Goal: Task Accomplishment & Management: Manage account settings

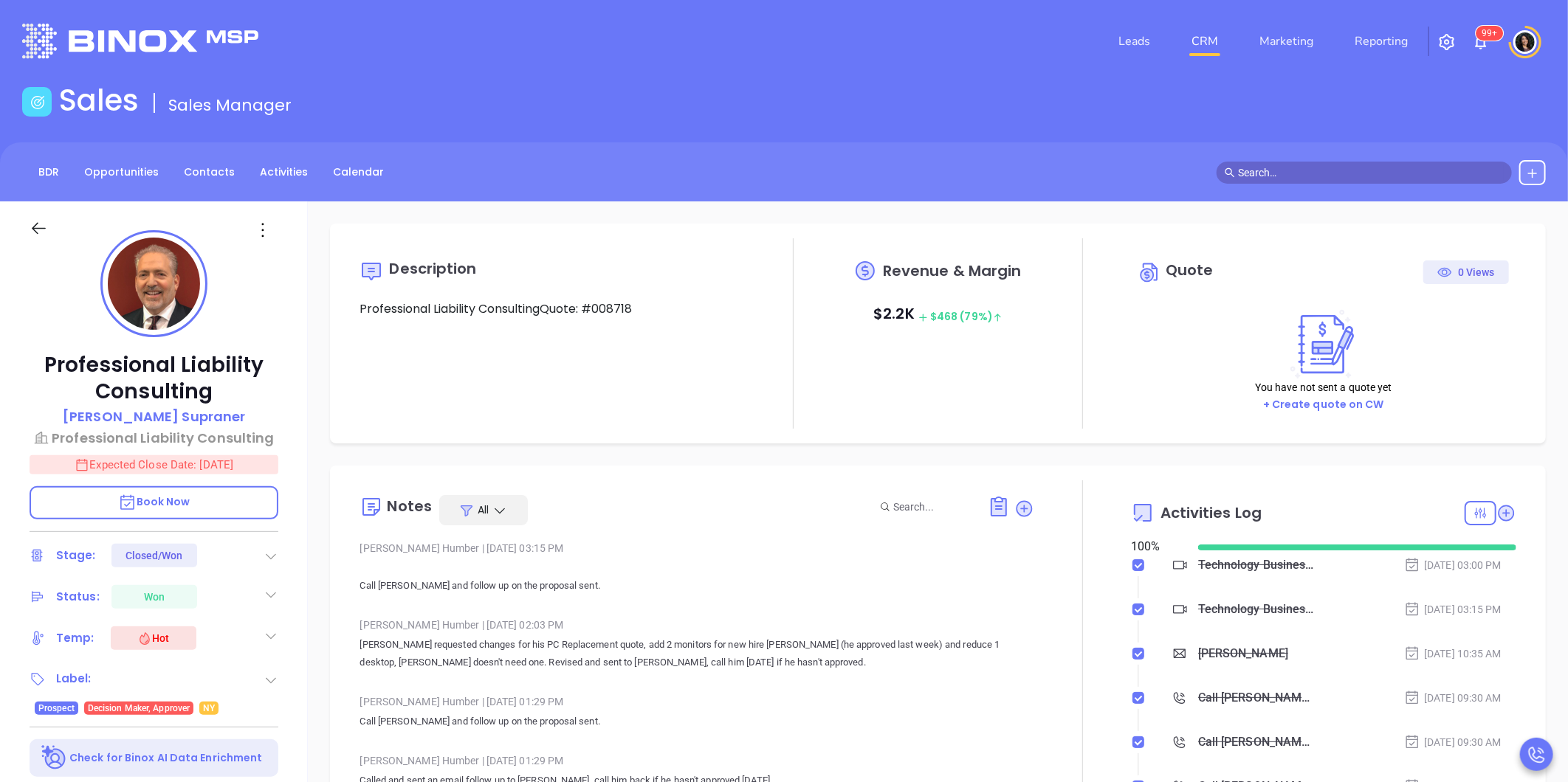
type input "[PERSON_NAME]"
click at [1201, 42] on link "CRM" at bounding box center [1205, 41] width 39 height 29
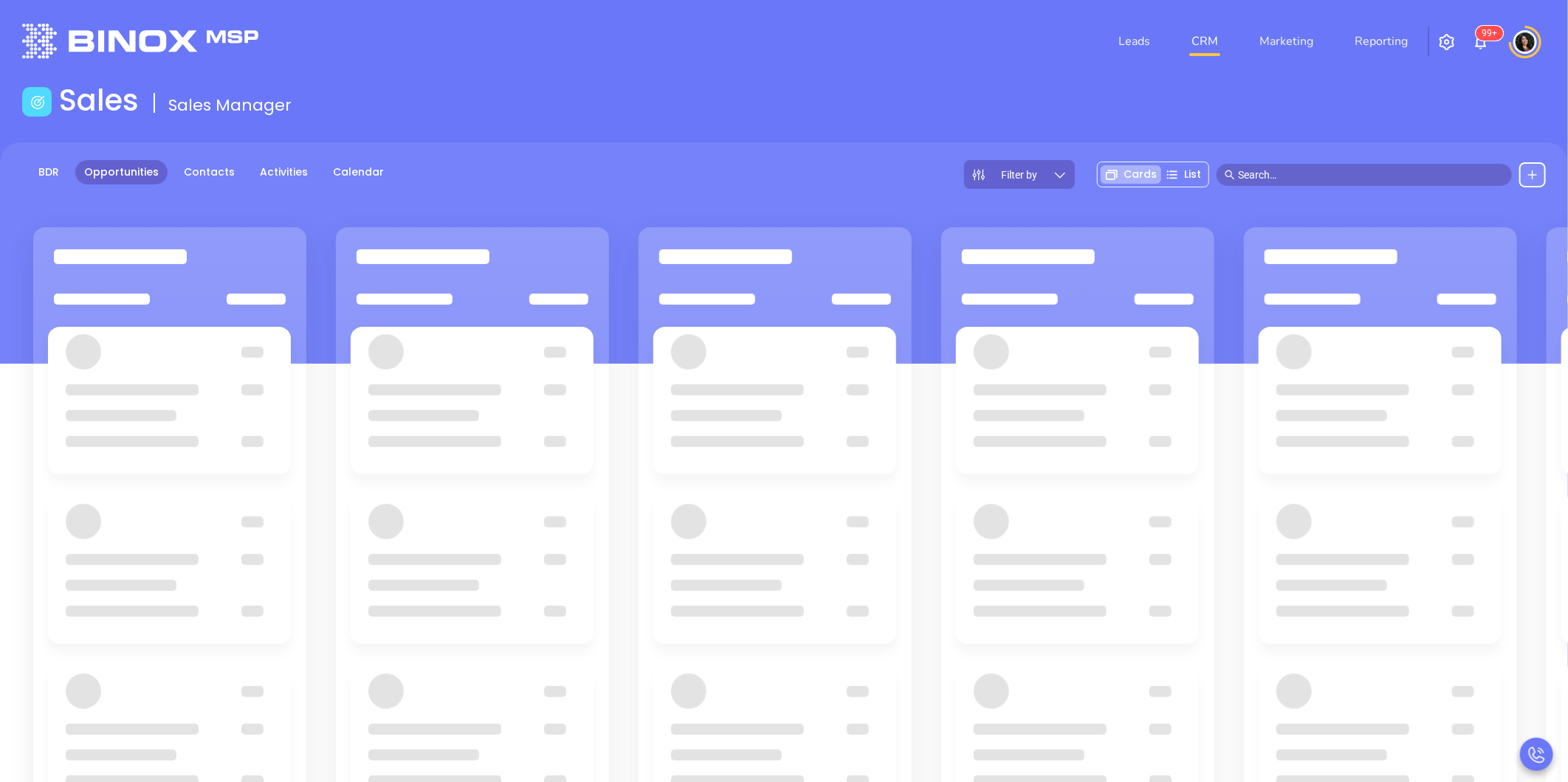
click at [1007, 82] on div "Sales Sales Manager" at bounding box center [784, 103] width 1541 height 41
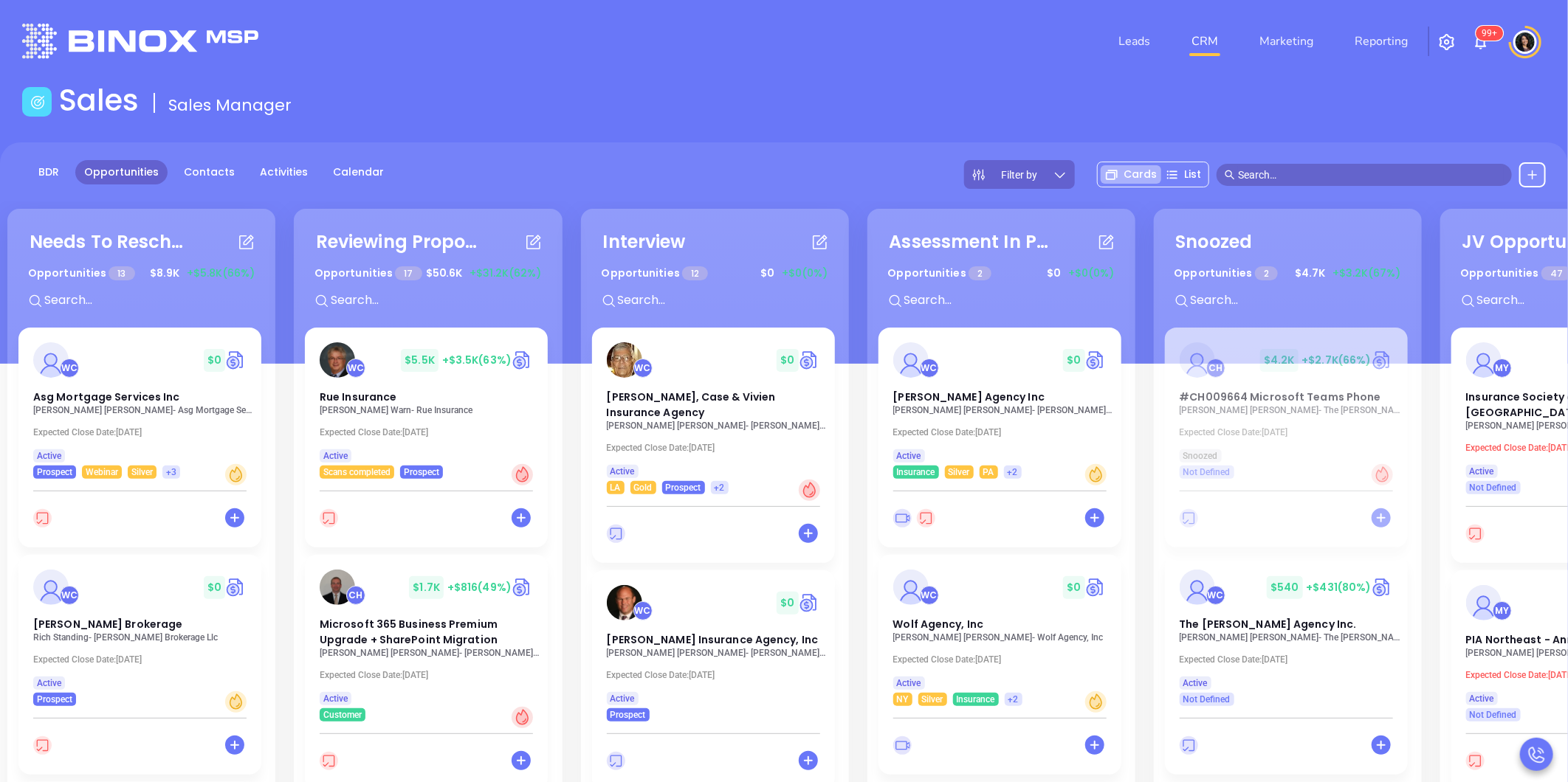
click at [374, 307] on input "text" at bounding box center [440, 300] width 221 height 19
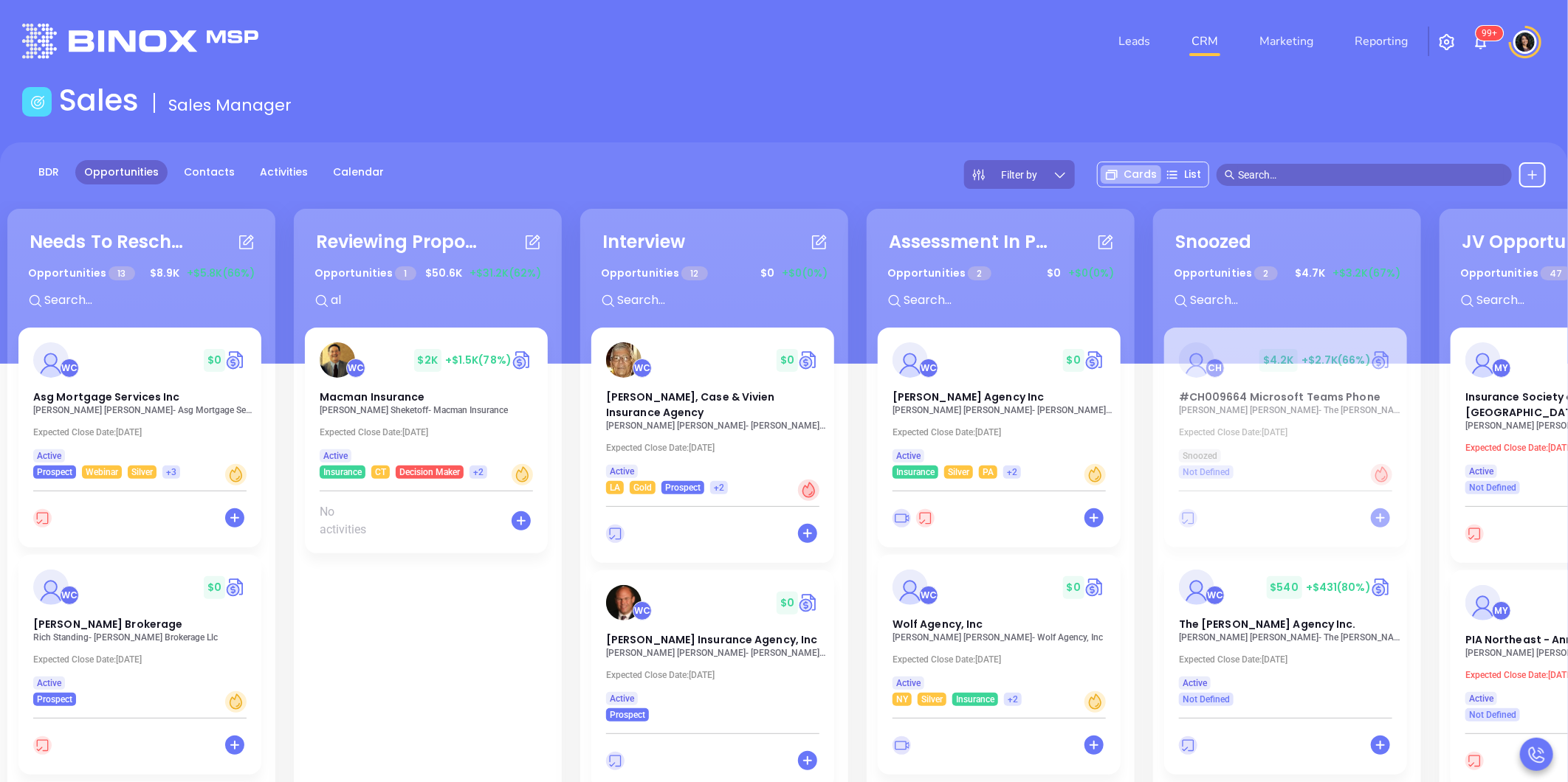
type input "ala"
click at [356, 412] on p "Alan Sheketoff - Macman Insurance" at bounding box center [430, 410] width 221 height 10
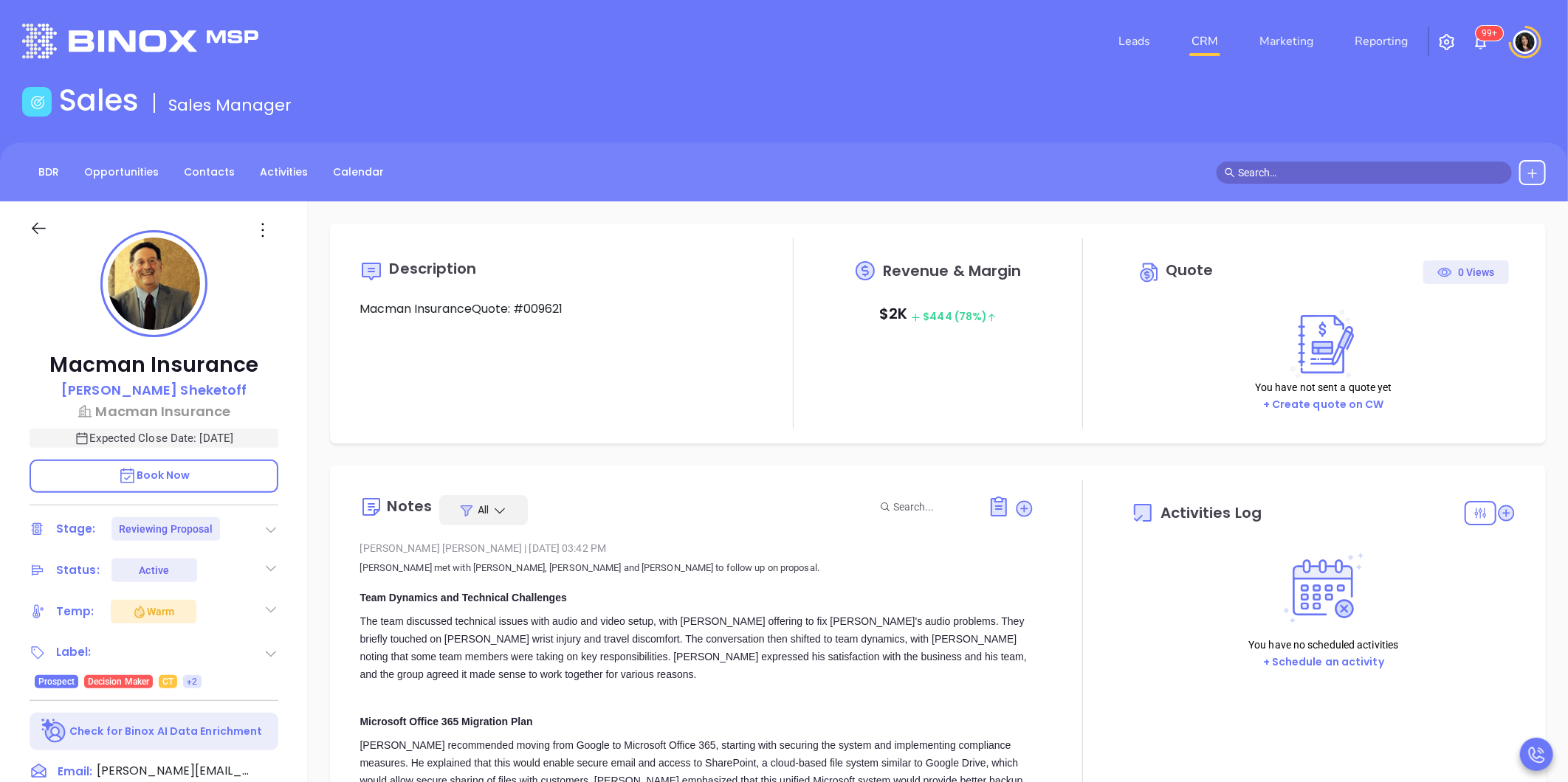
type input "[DATE]"
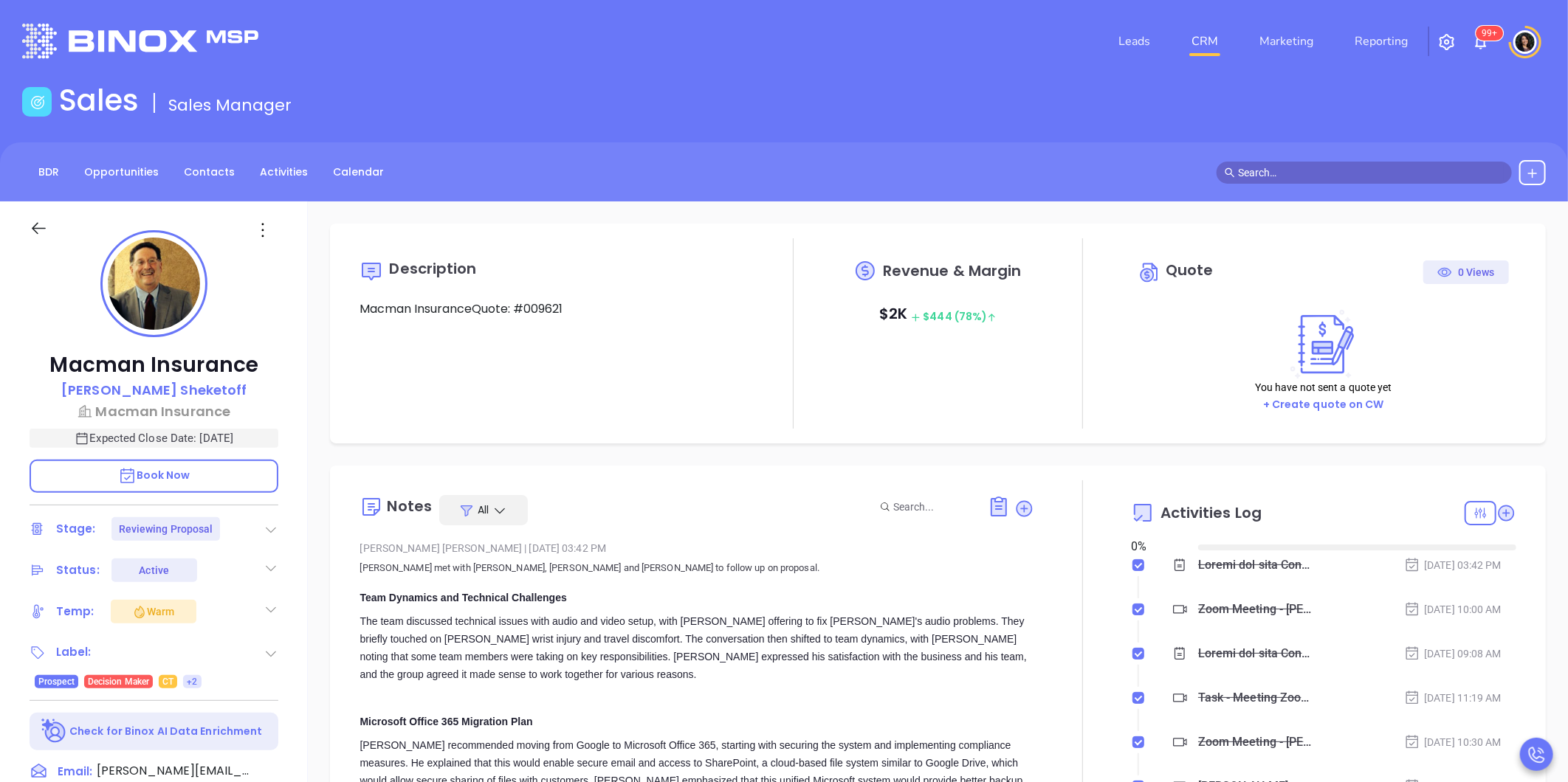
scroll to position [428, 0]
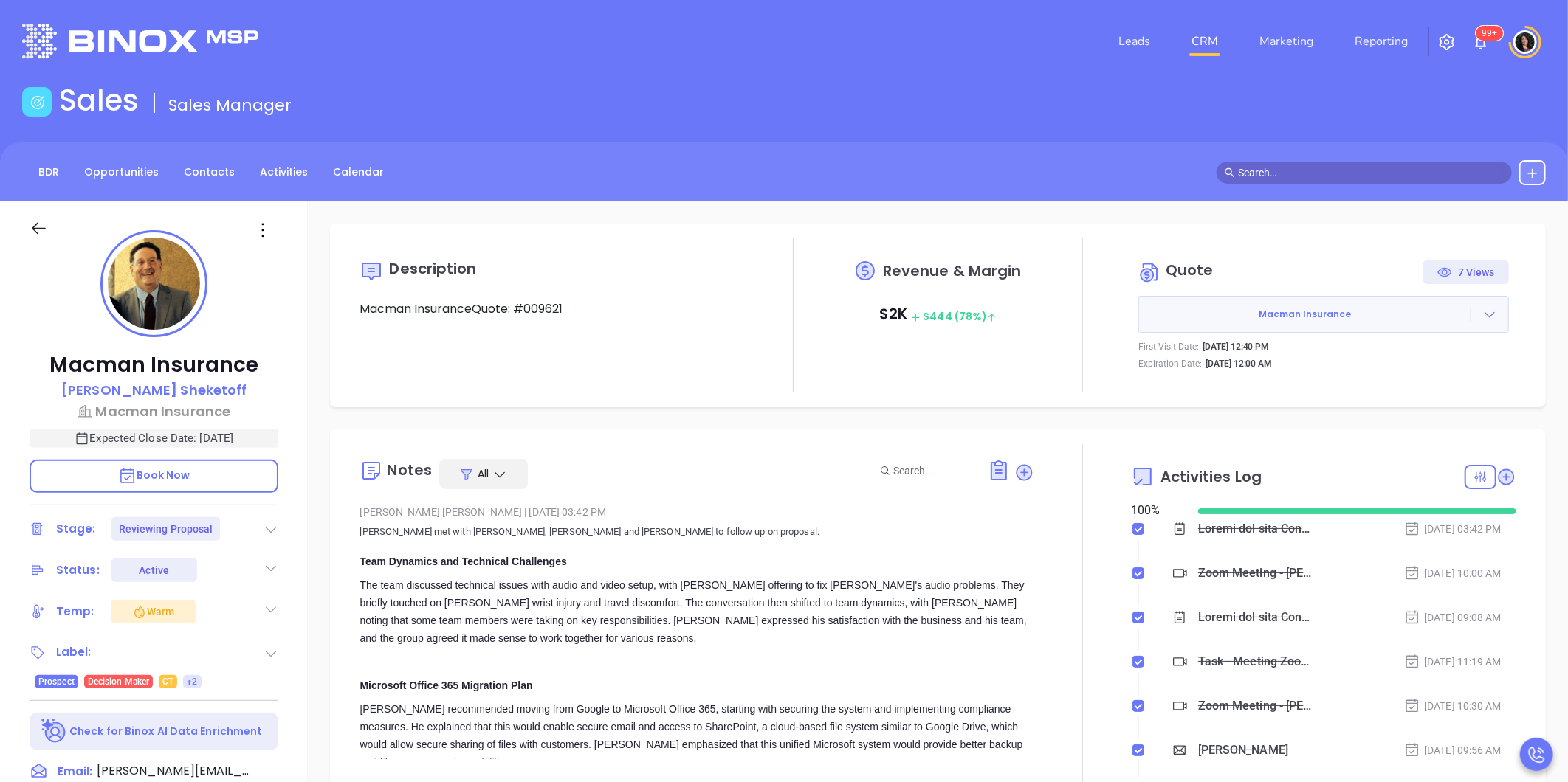
type input "[PERSON_NAME]"
click at [182, 407] on p "Macman Insurance" at bounding box center [153, 412] width 248 height 20
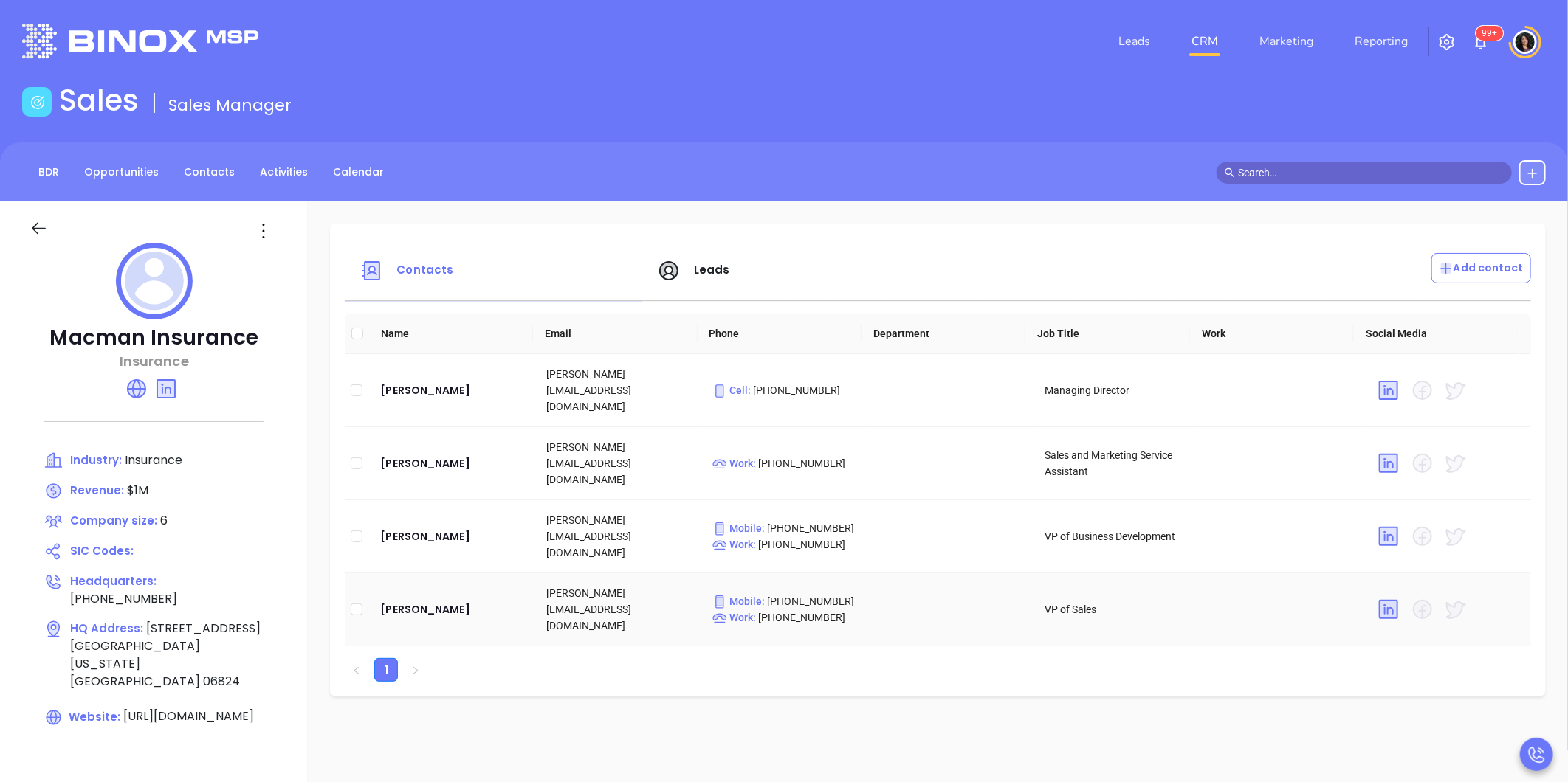
click at [422, 577] on td "[PERSON_NAME]" at bounding box center [451, 609] width 166 height 73
click at [410, 381] on div "[PERSON_NAME]" at bounding box center [451, 390] width 142 height 18
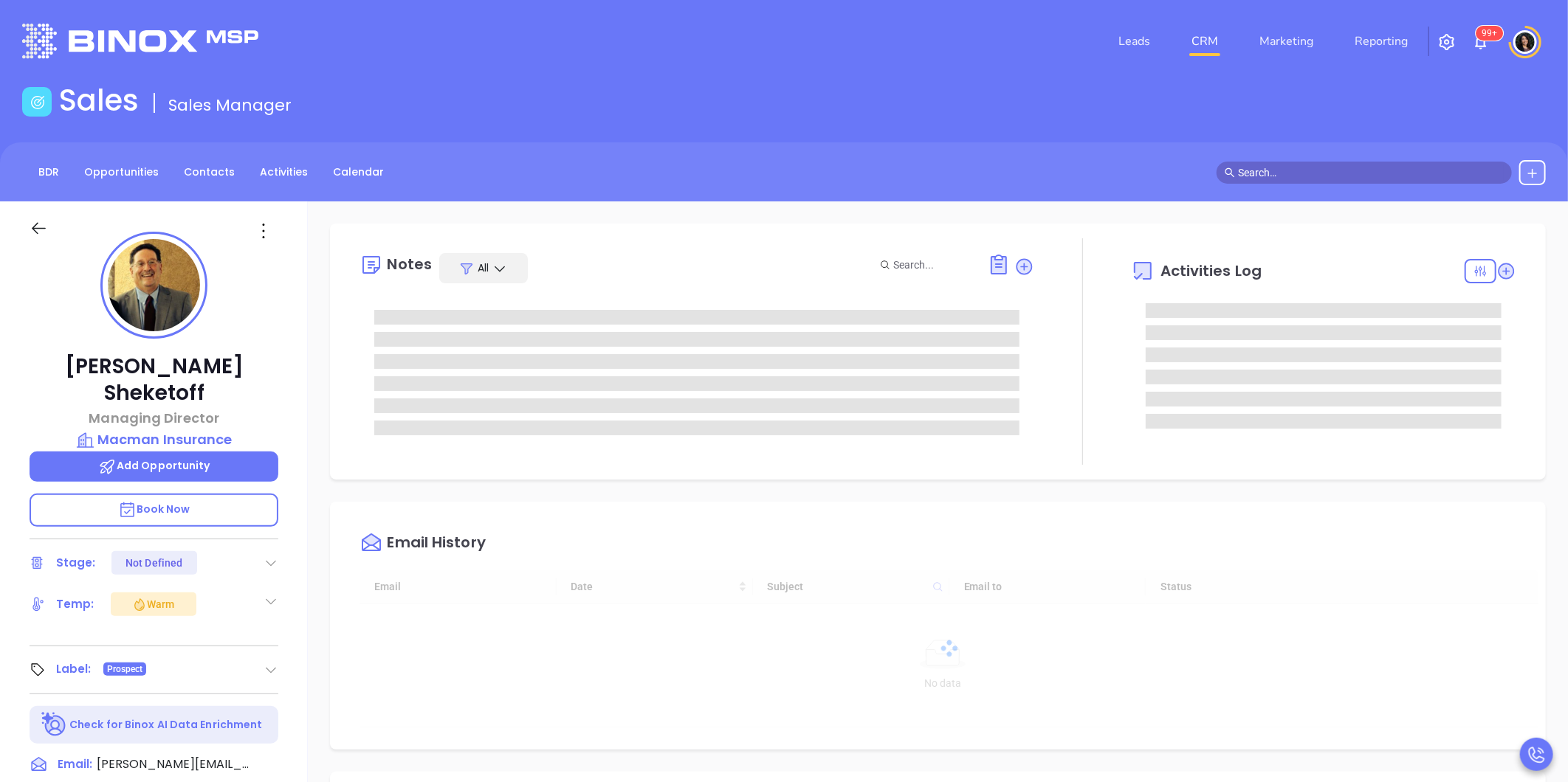
type input "[DATE]"
type input "[PERSON_NAME]"
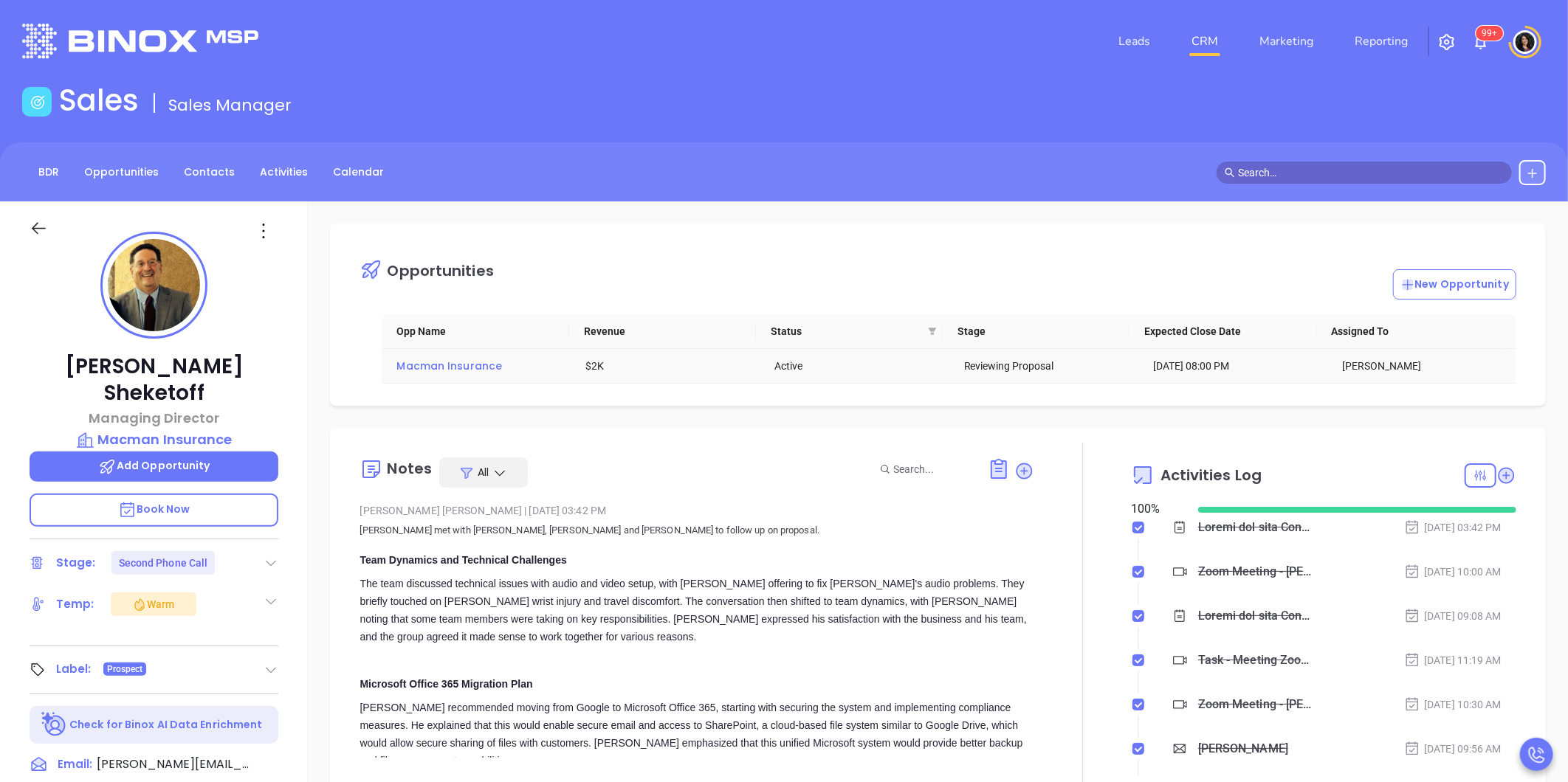
click at [492, 371] on span "Macman Insurance" at bounding box center [449, 366] width 105 height 15
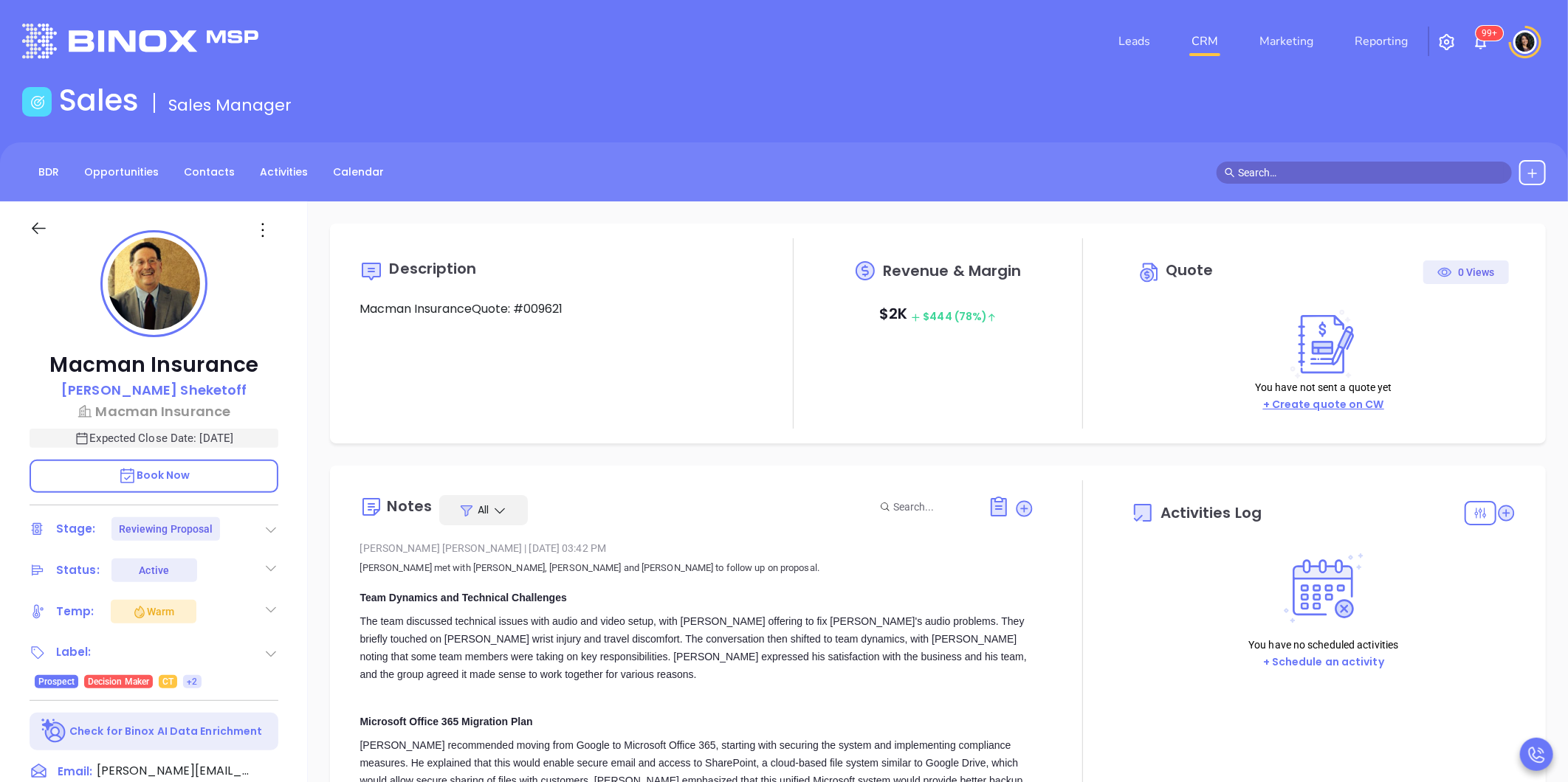
type input "[DATE]"
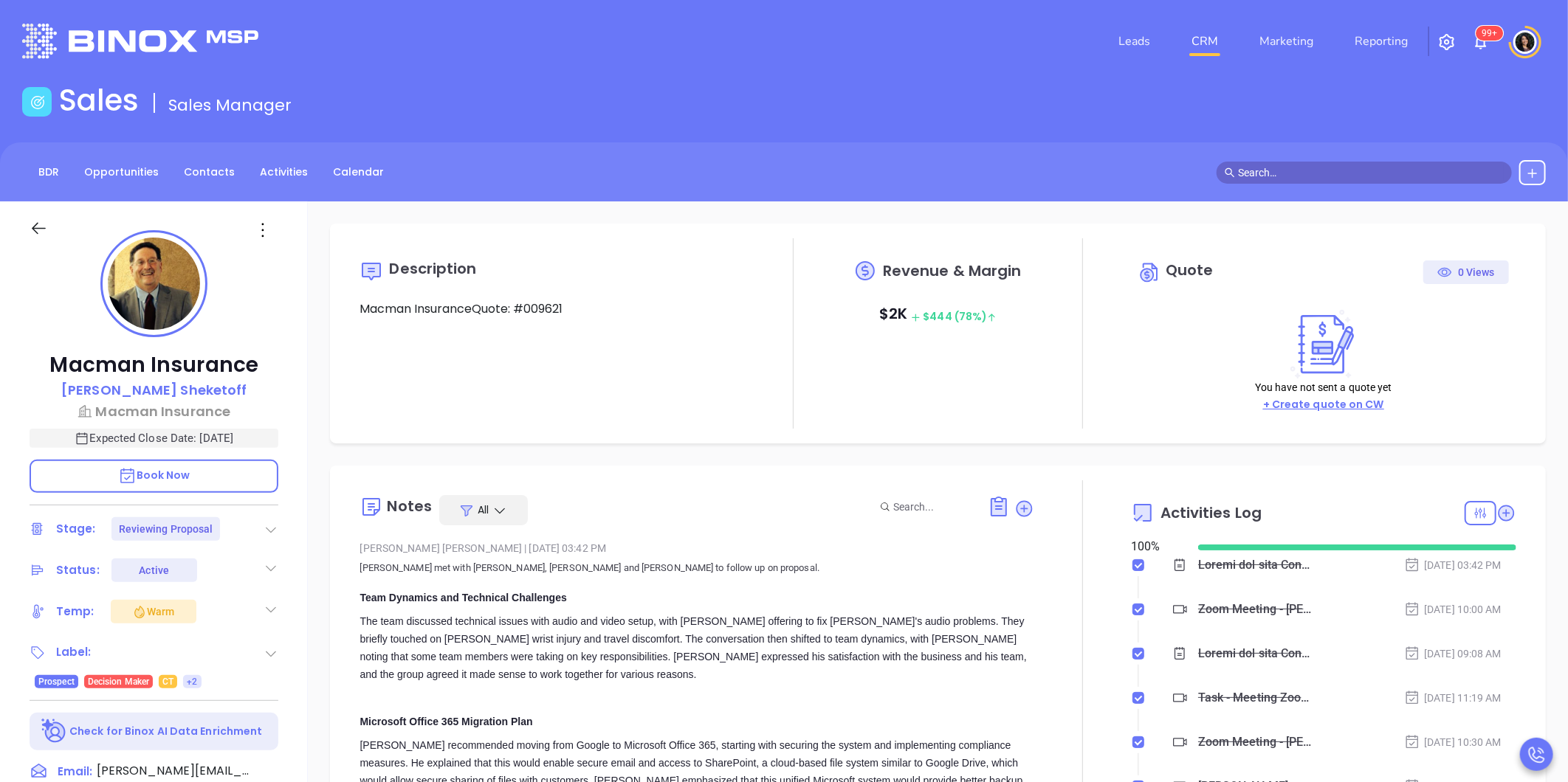
scroll to position [428, 0]
type input "[PERSON_NAME]"
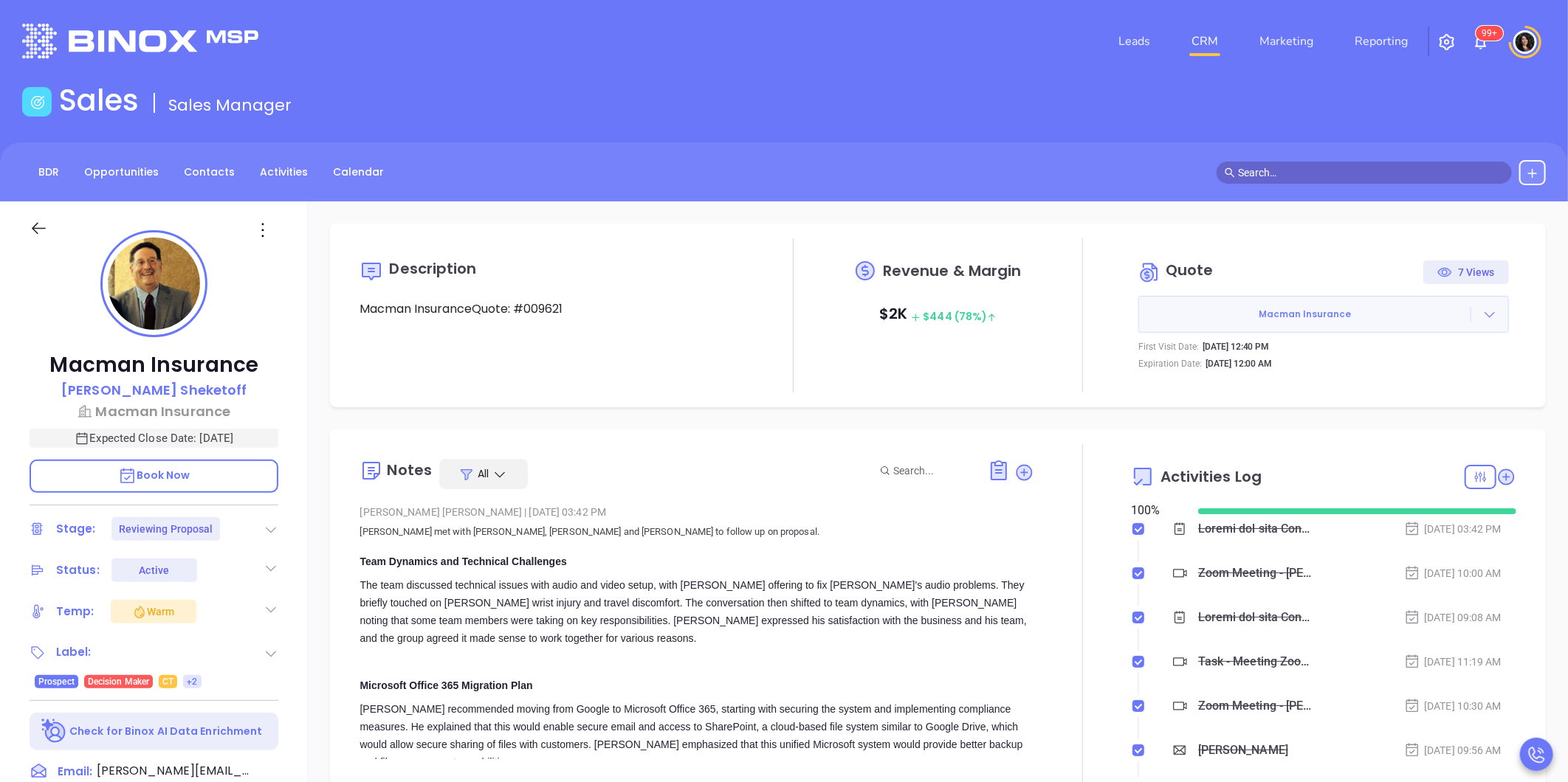
click at [1482, 310] on icon at bounding box center [1490, 315] width 15 height 15
click at [1397, 408] on link "Edit in ConnectWise Sell" at bounding box center [1396, 410] width 131 height 15
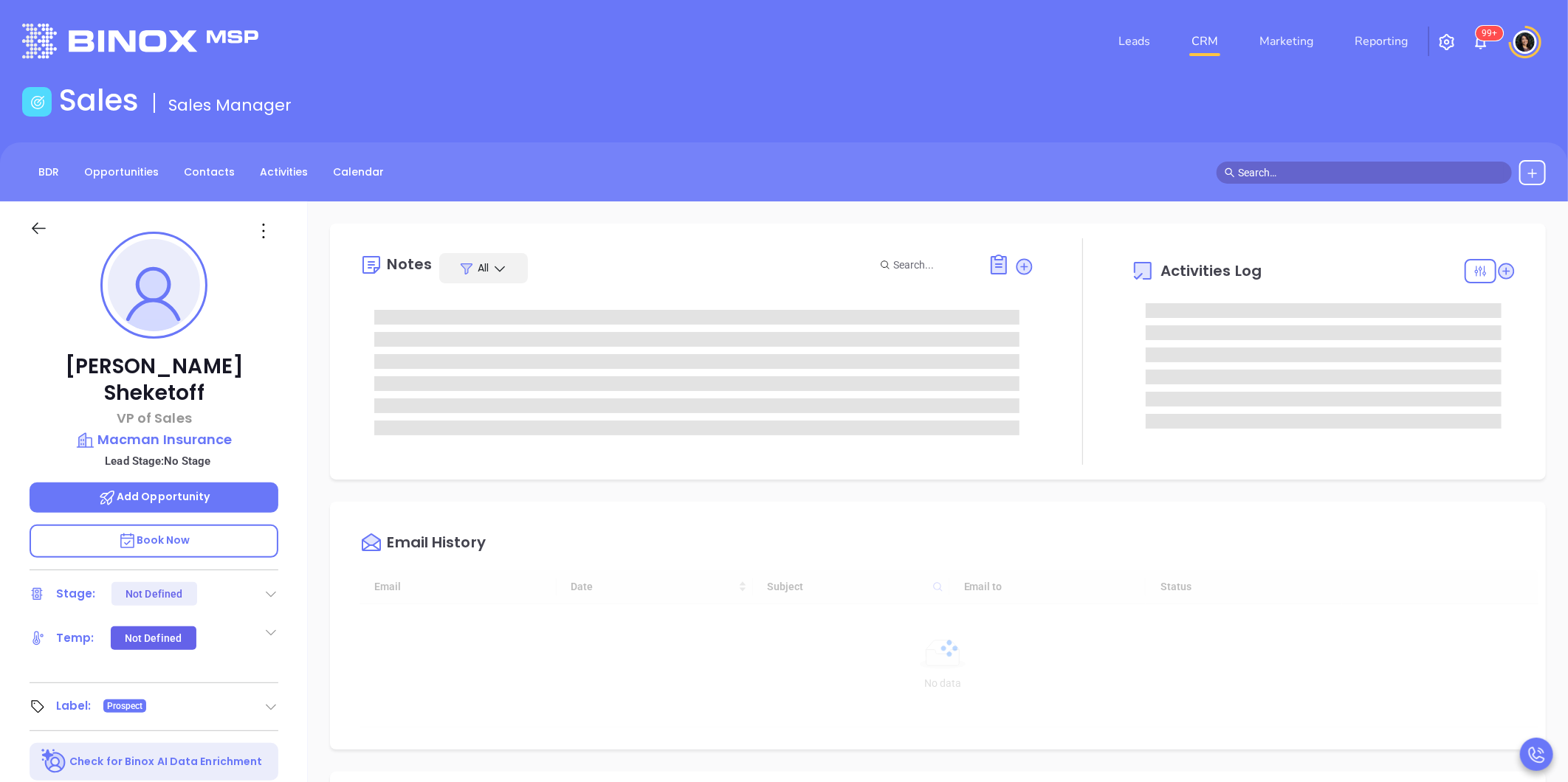
type input "[DATE]"
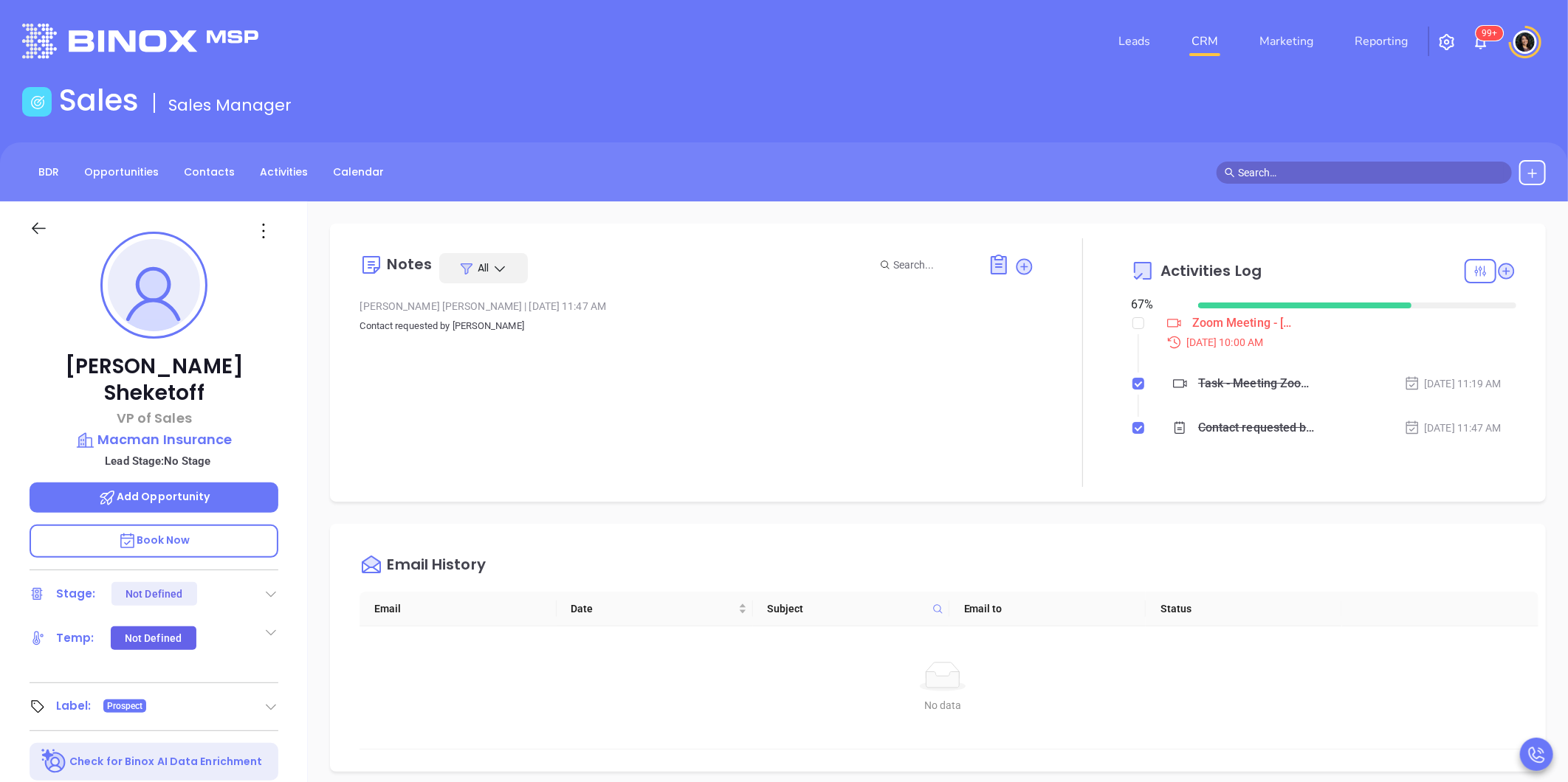
type input "[PERSON_NAME]"
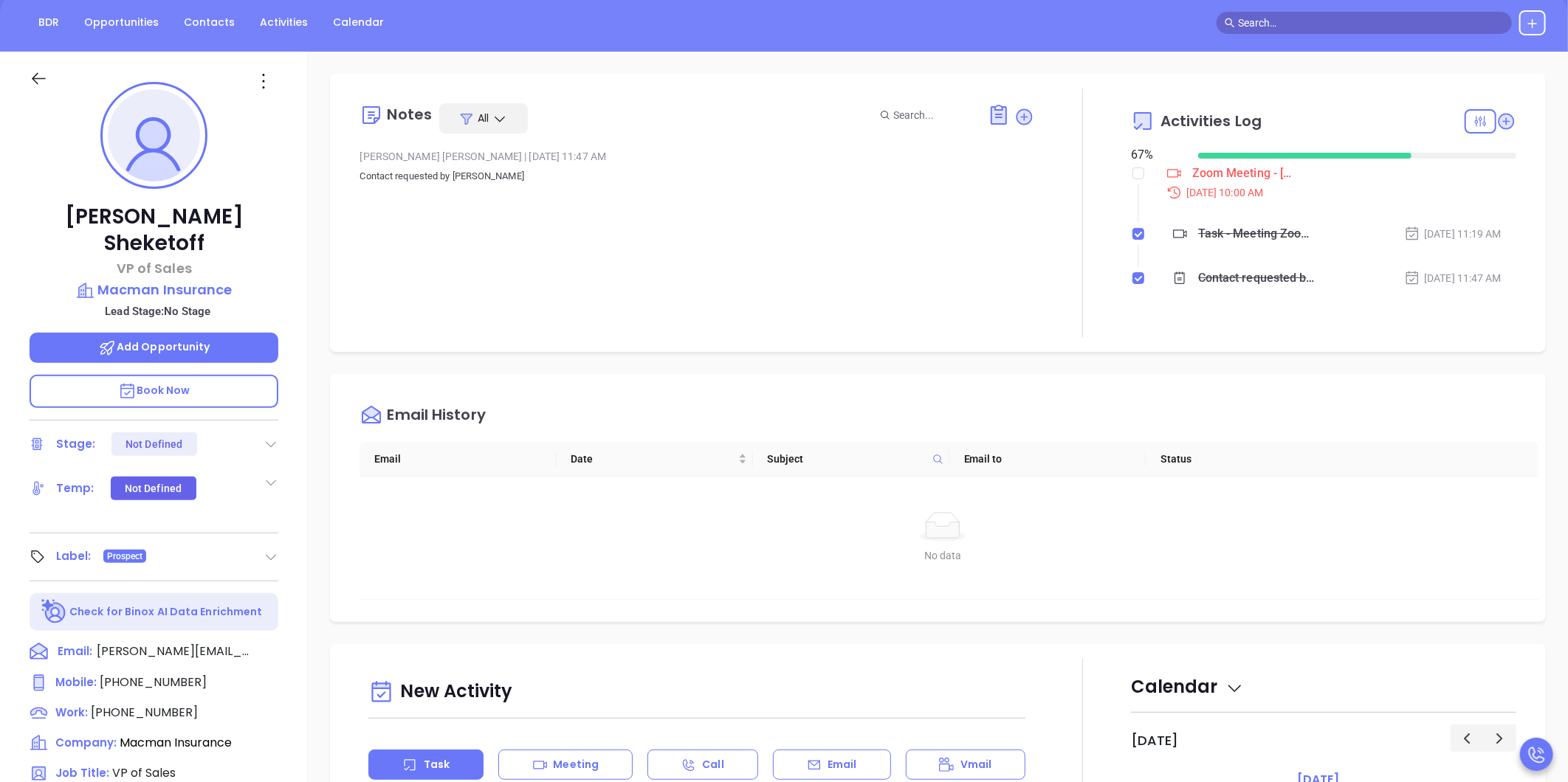
scroll to position [151, 0]
click at [269, 644] on icon at bounding box center [275, 651] width 13 height 13
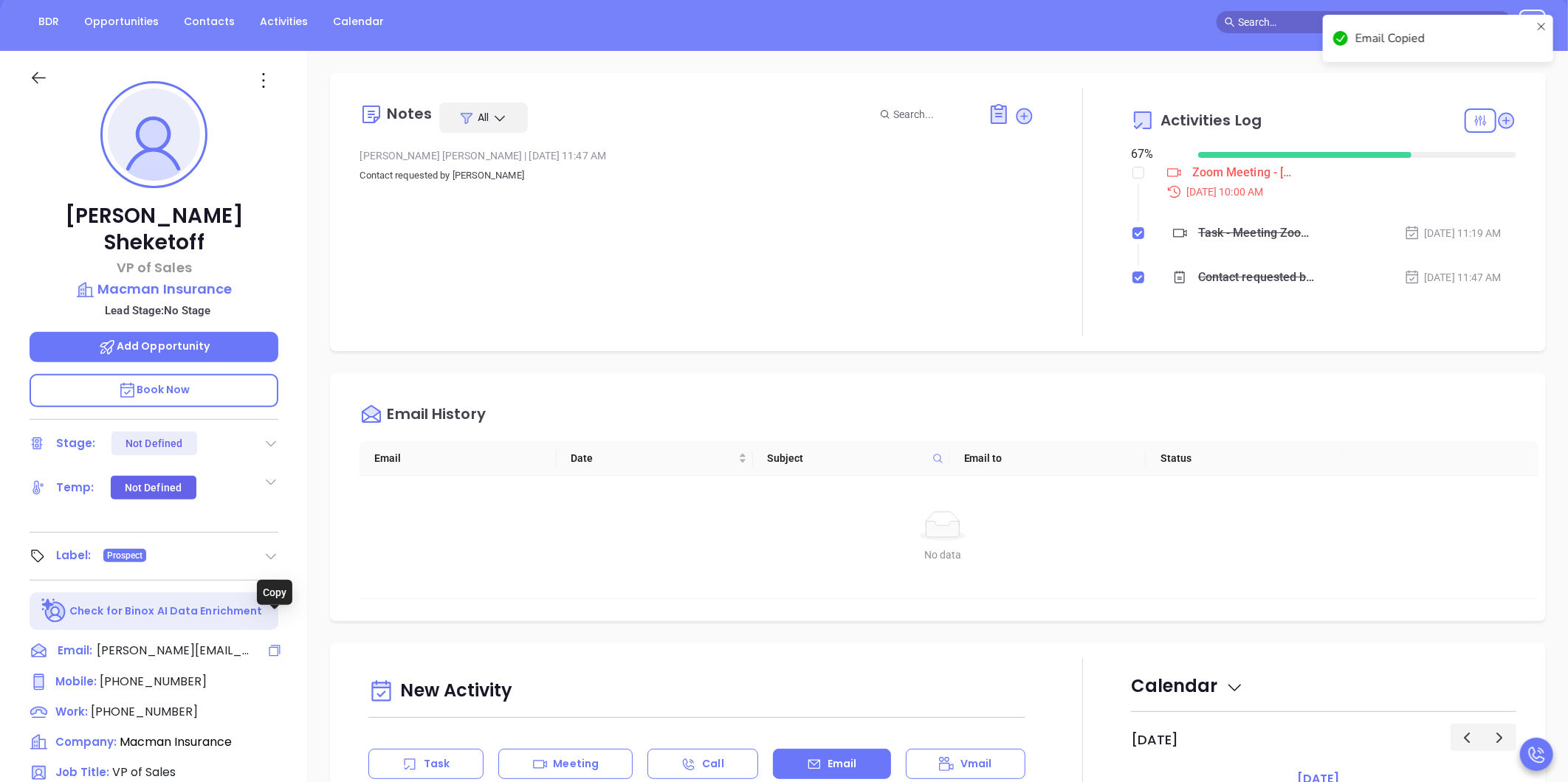
scroll to position [593, 0]
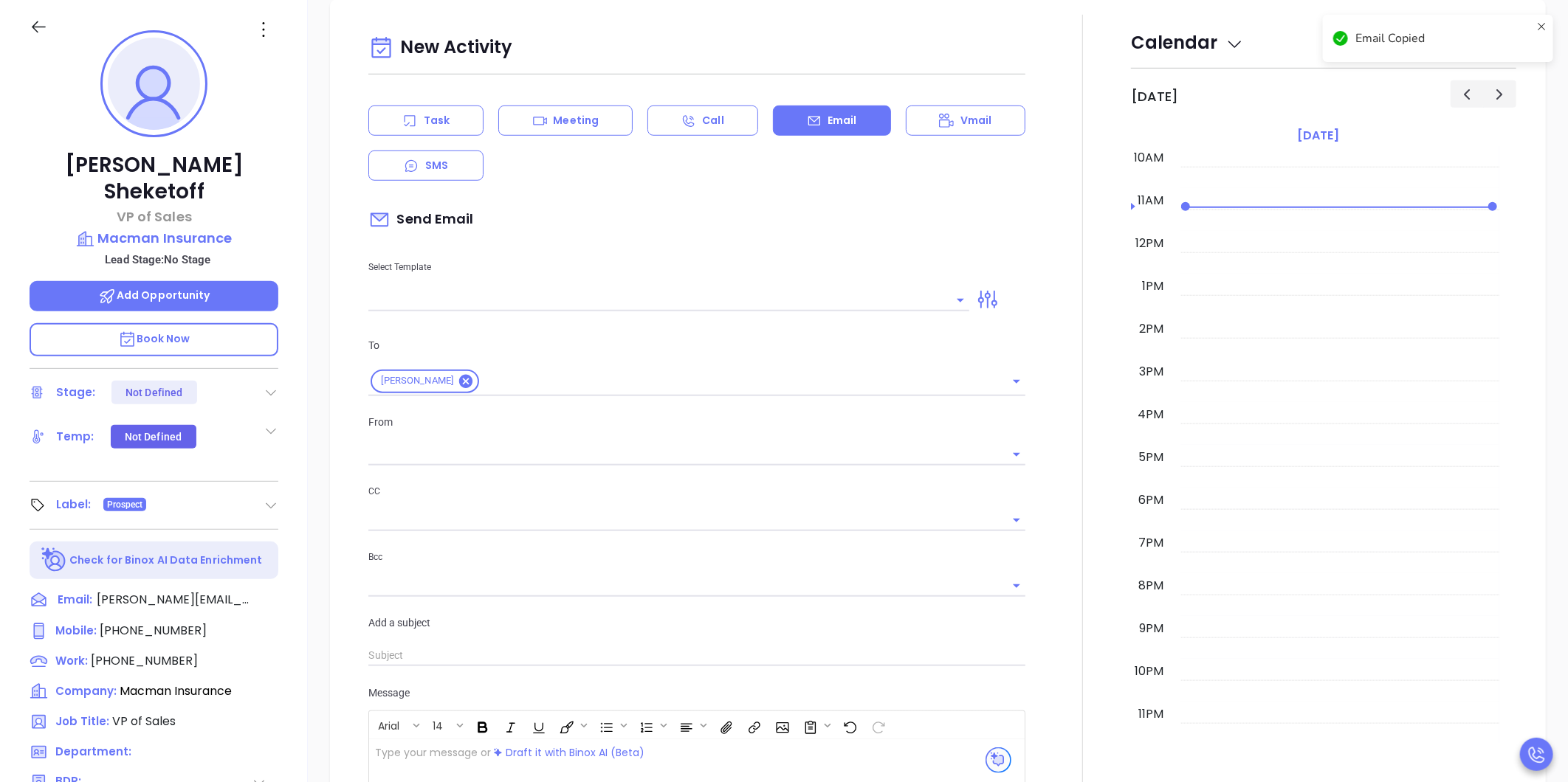
type input "[PERSON_NAME]"
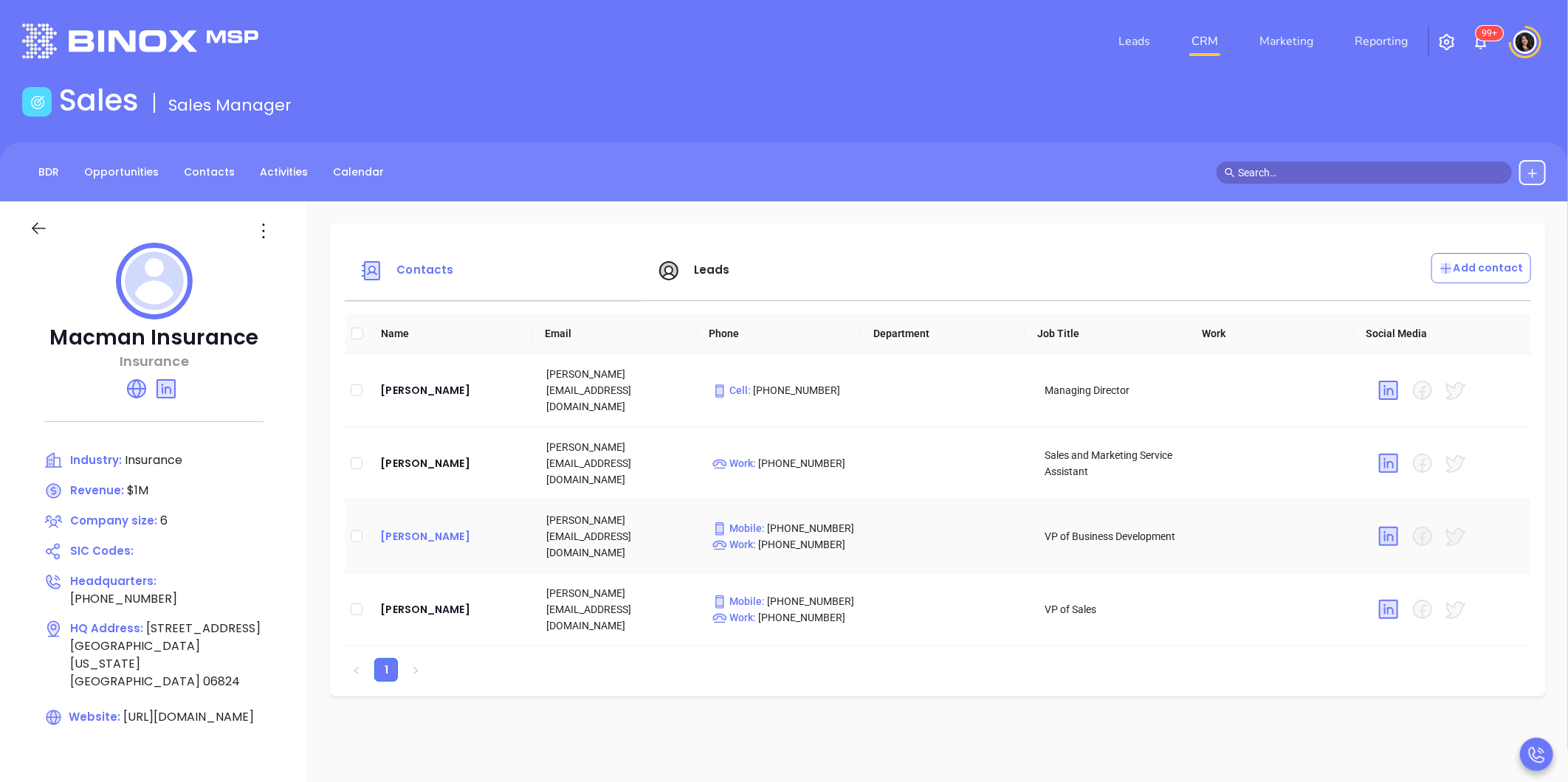
click at [416, 528] on div "[PERSON_NAME]" at bounding box center [451, 536] width 142 height 18
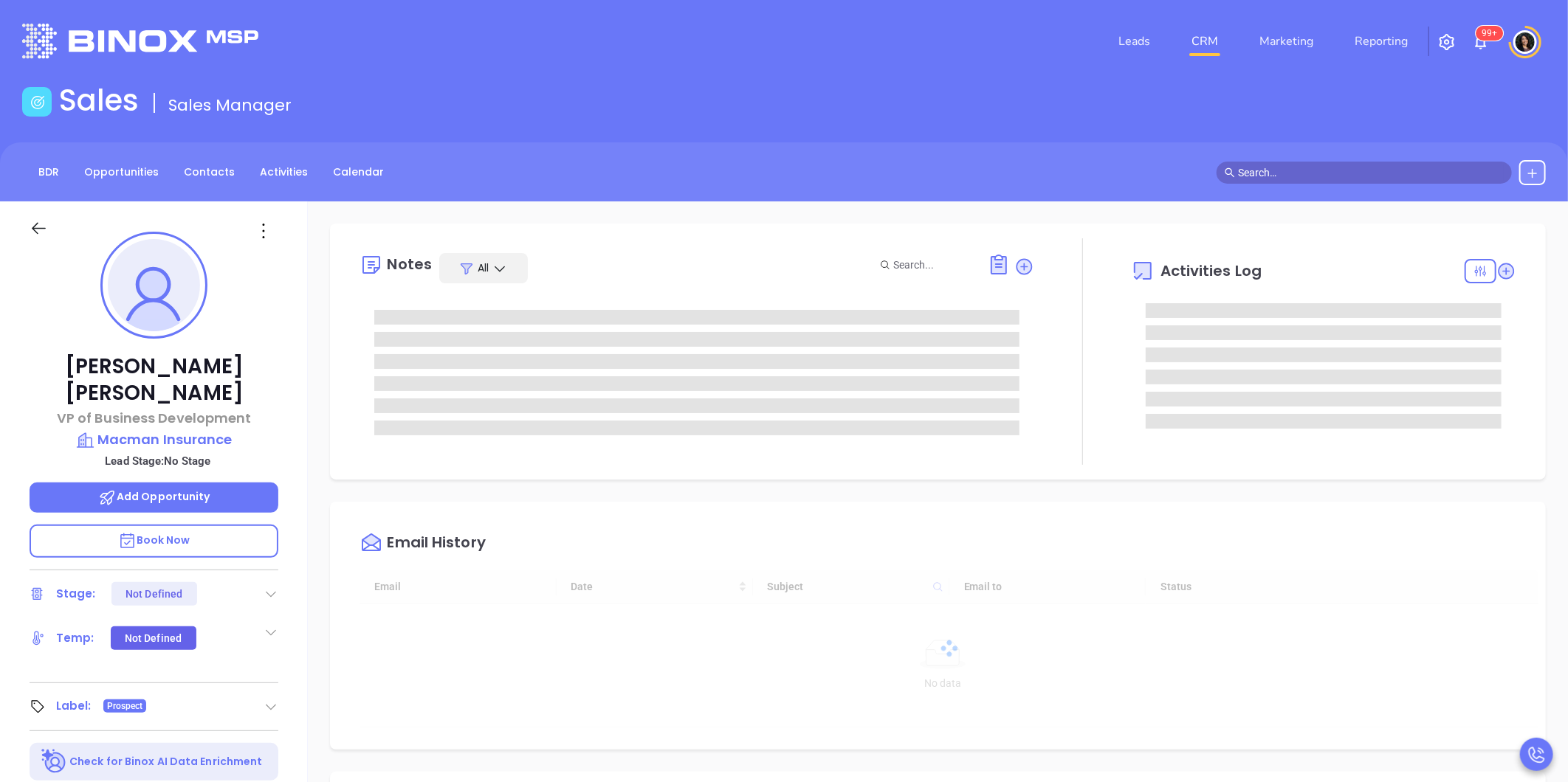
type input "[DATE]"
type input "[PERSON_NAME]"
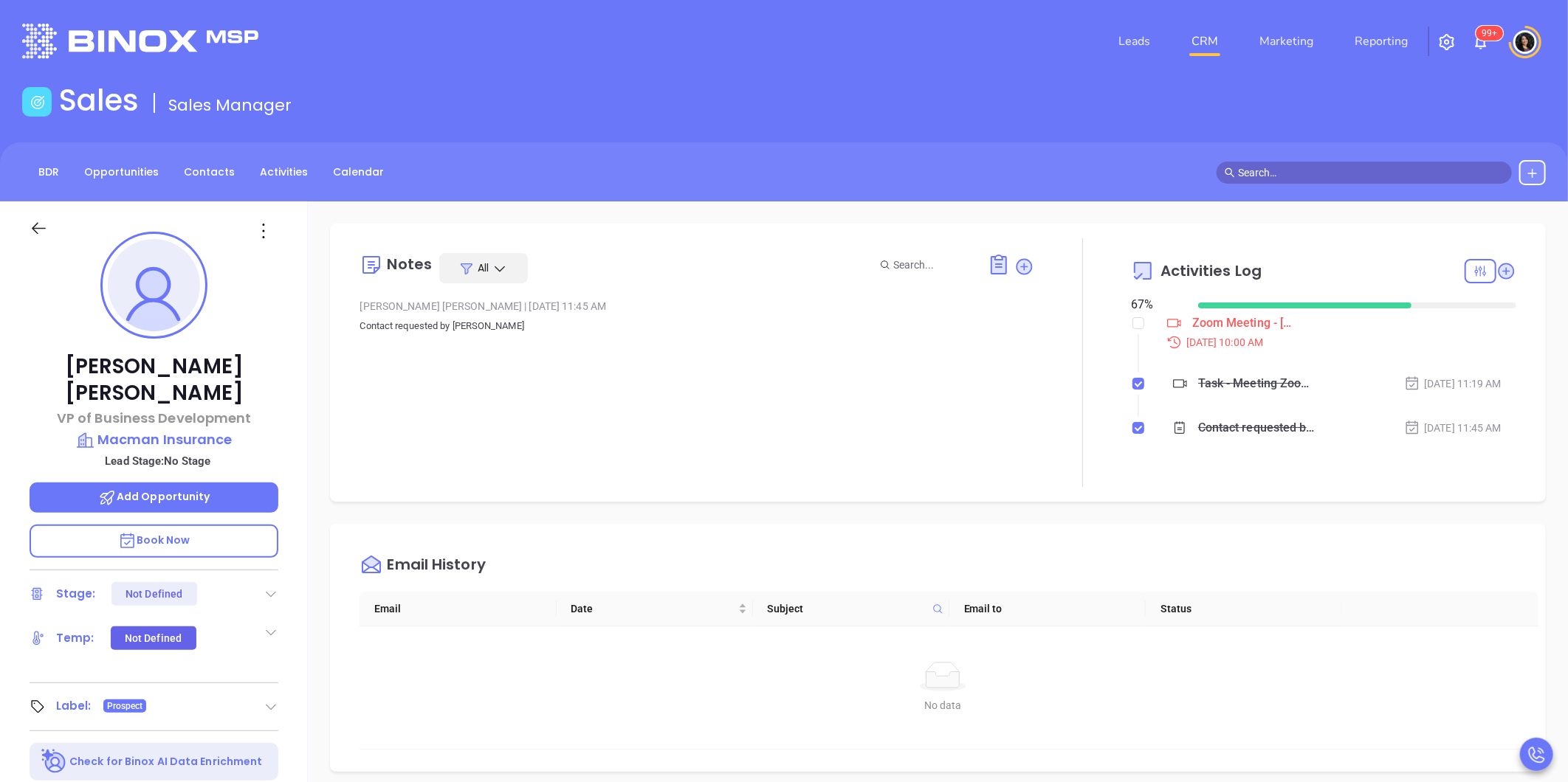
click at [380, 492] on div "Notes All [PERSON_NAME] | [DATE] 11:45 AM Contact requested by [PERSON_NAME] Ac…" at bounding box center [938, 363] width 1216 height 278
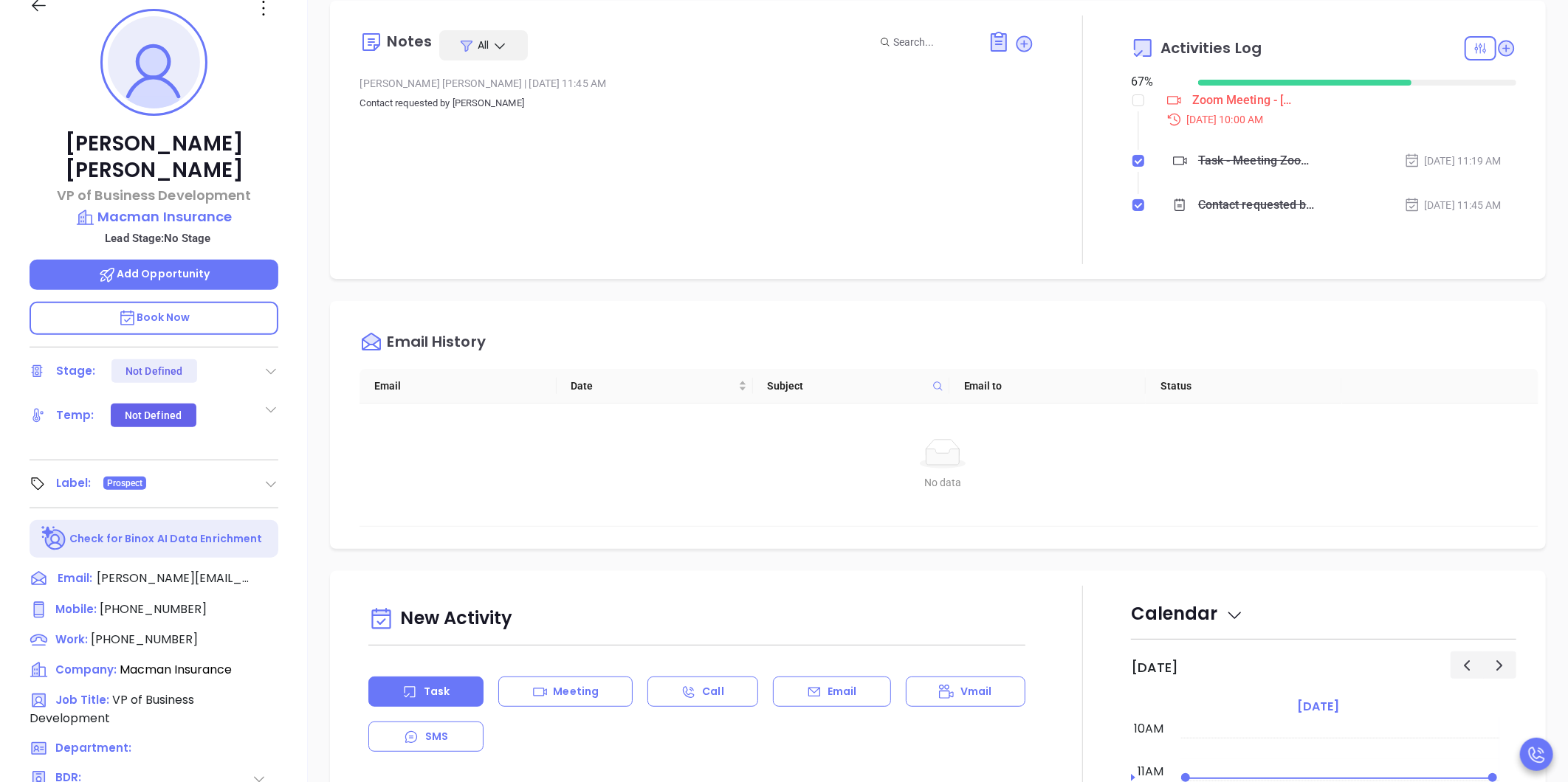
scroll to position [229, 0]
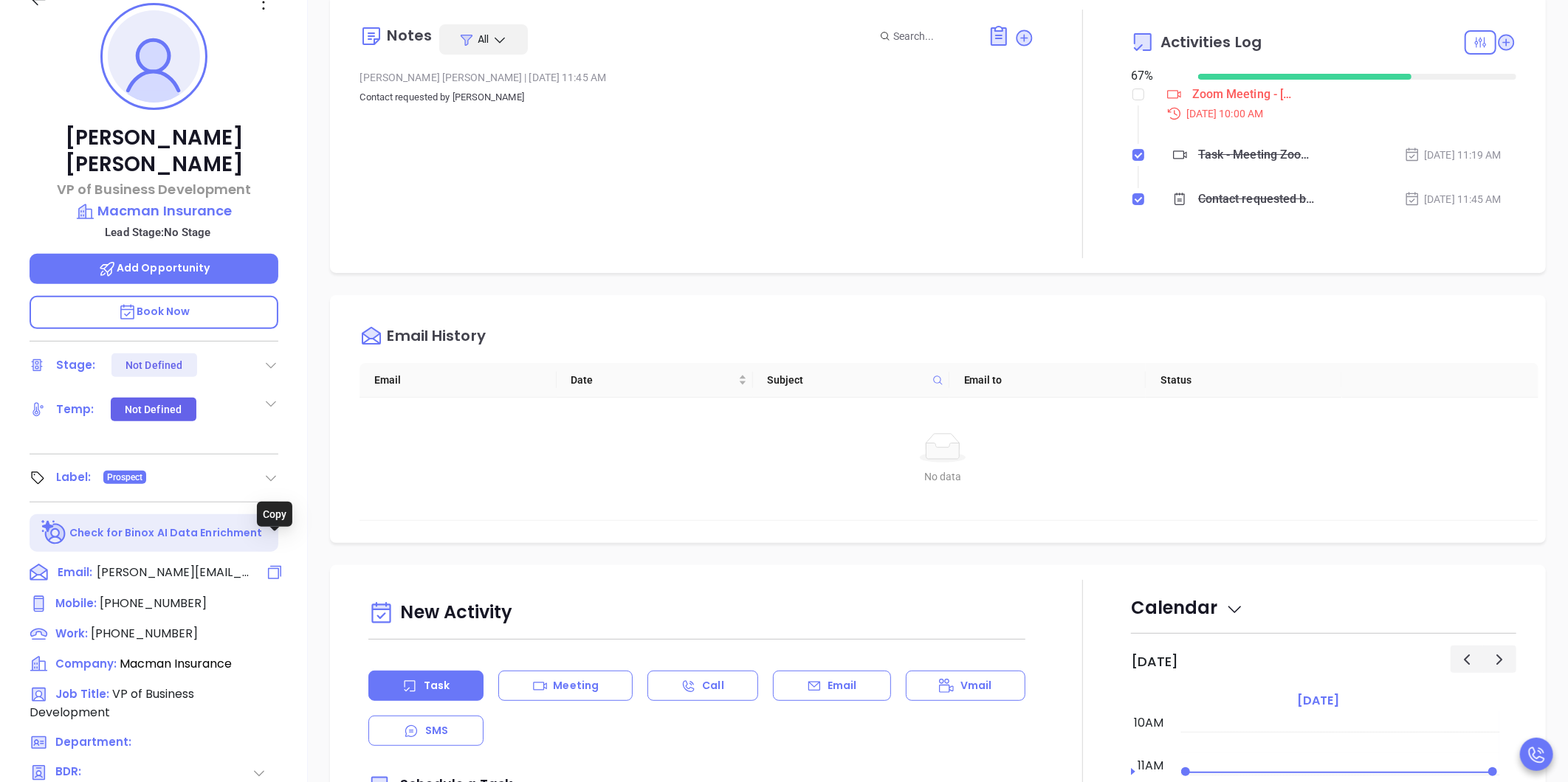
click at [269, 564] on icon at bounding box center [275, 572] width 18 height 18
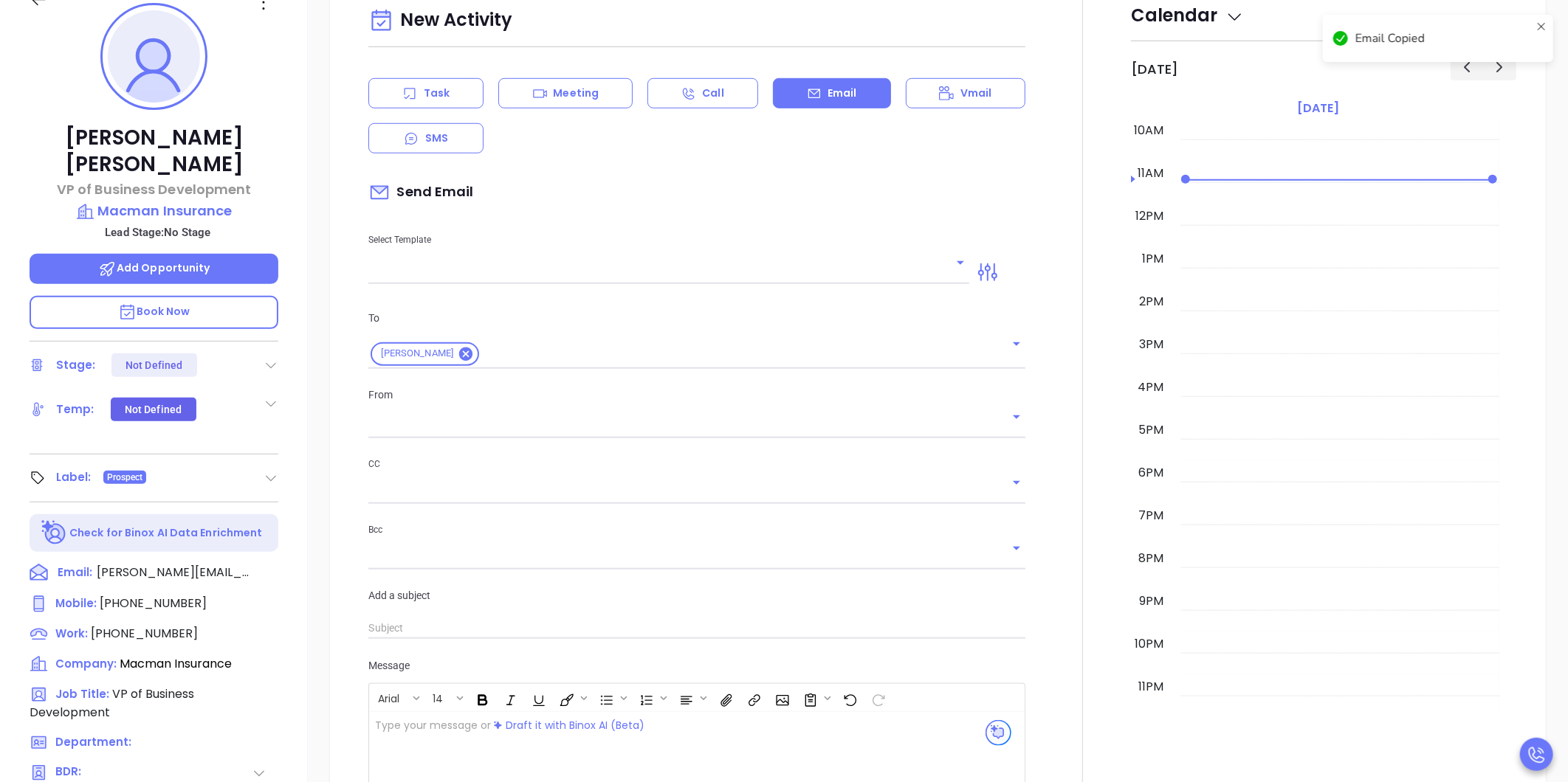
scroll to position [201, 0]
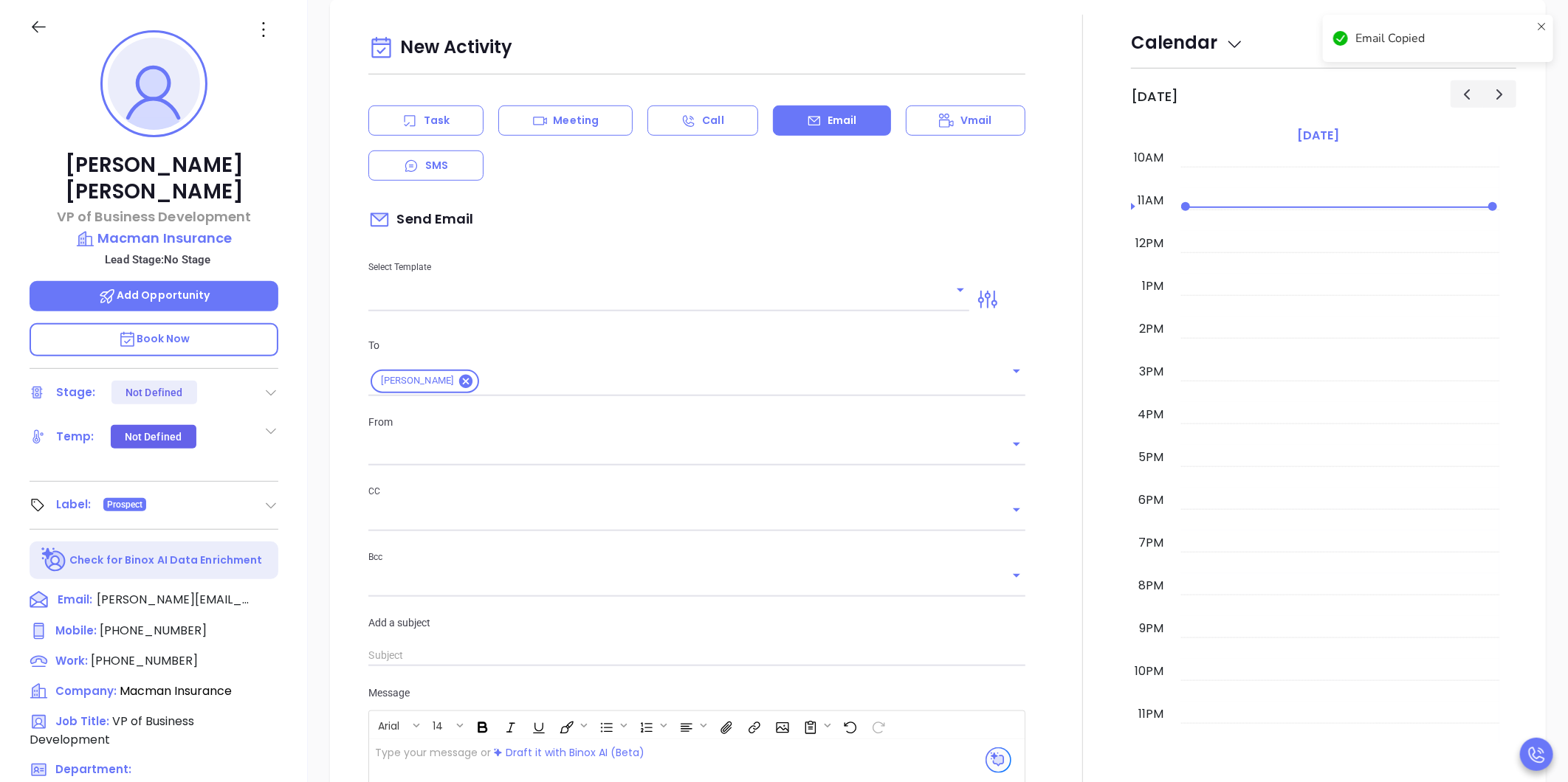
type input "[PERSON_NAME]"
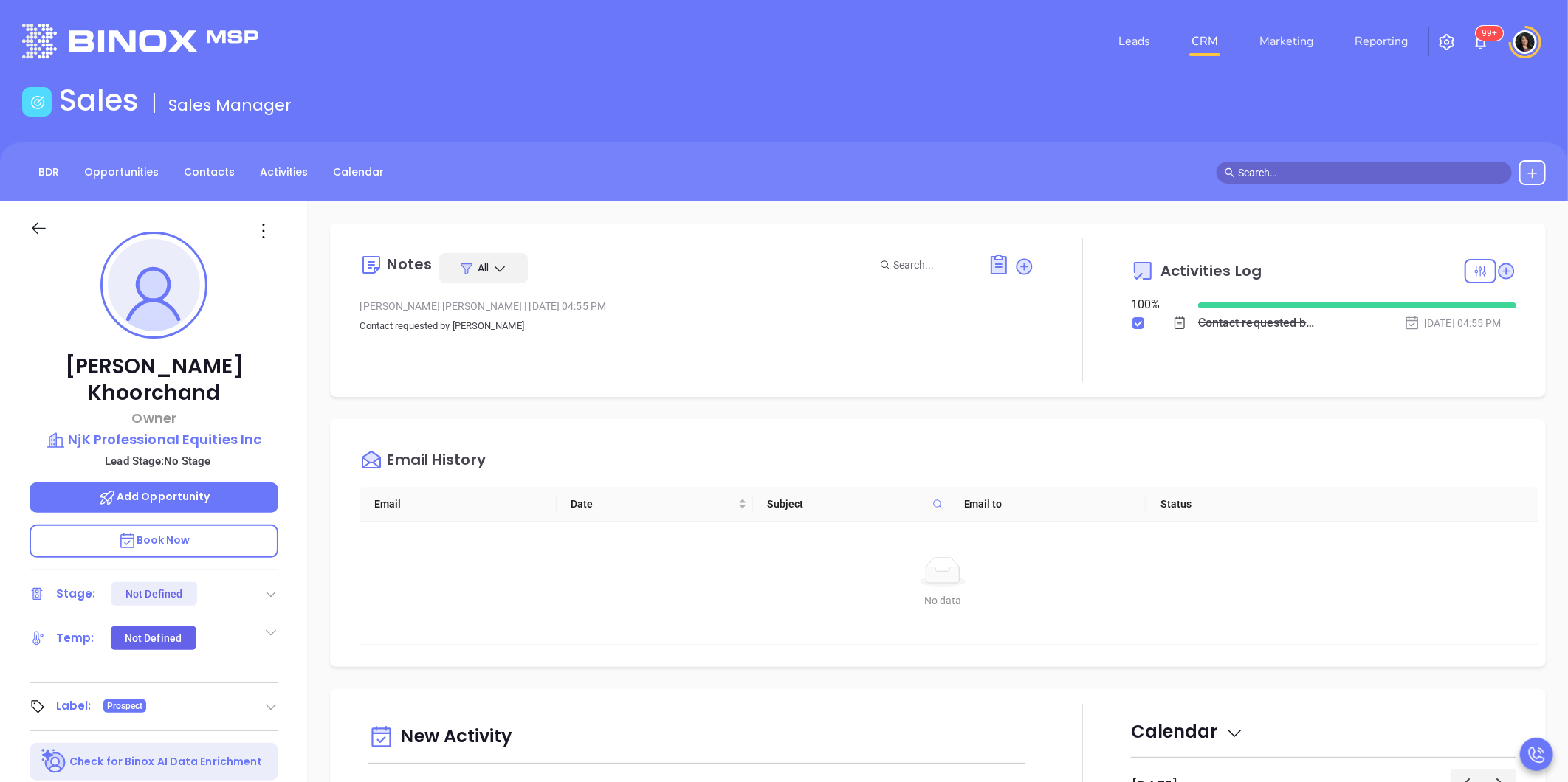
scroll to position [428, 0]
click at [805, 56] on div "Leads CRM Marketing Reporting 99+" at bounding box center [1041, 41] width 1027 height 53
